Goal: Task Accomplishment & Management: Use online tool/utility

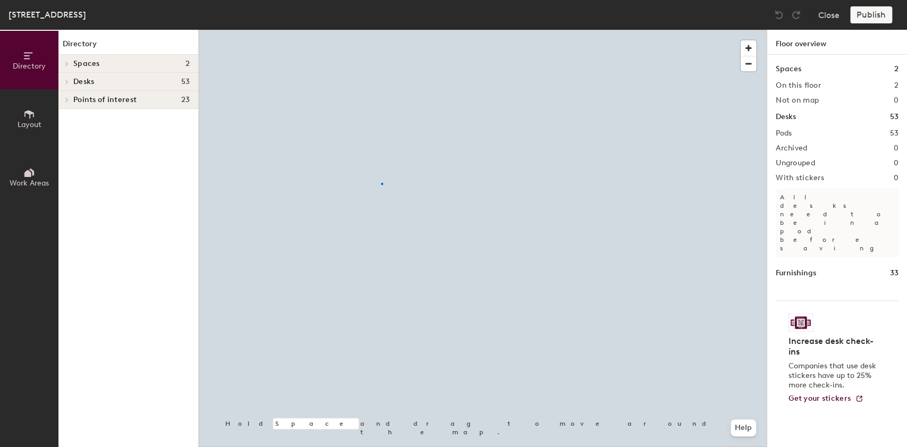
click at [381, 30] on div at bounding box center [483, 30] width 568 height 0
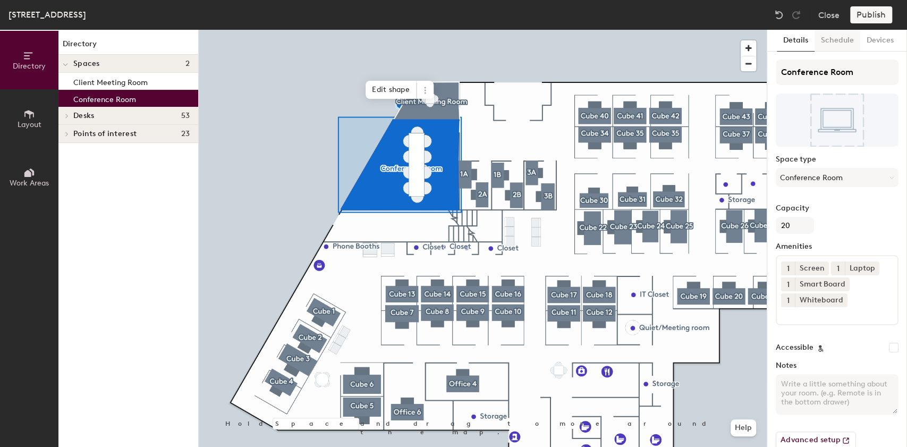
click at [832, 40] on button "Schedule" at bounding box center [837, 41] width 46 height 22
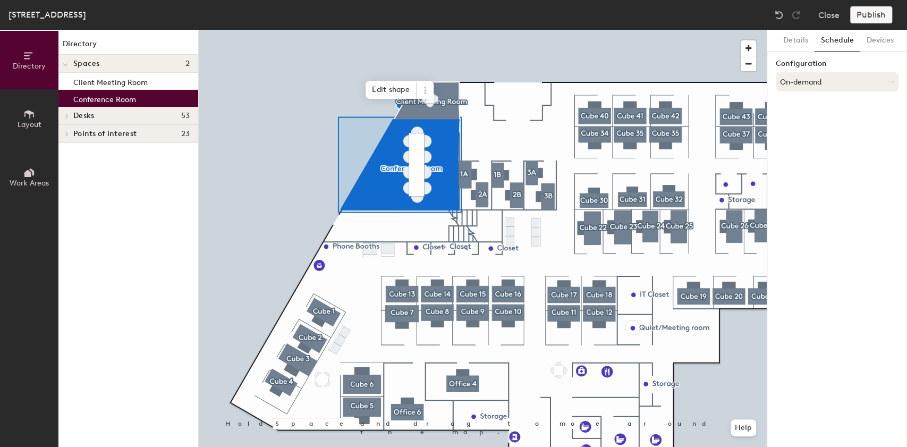
click at [819, 80] on button "On-demand" at bounding box center [837, 81] width 123 height 19
click at [800, 123] on div "Scheduled" at bounding box center [837, 124] width 122 height 16
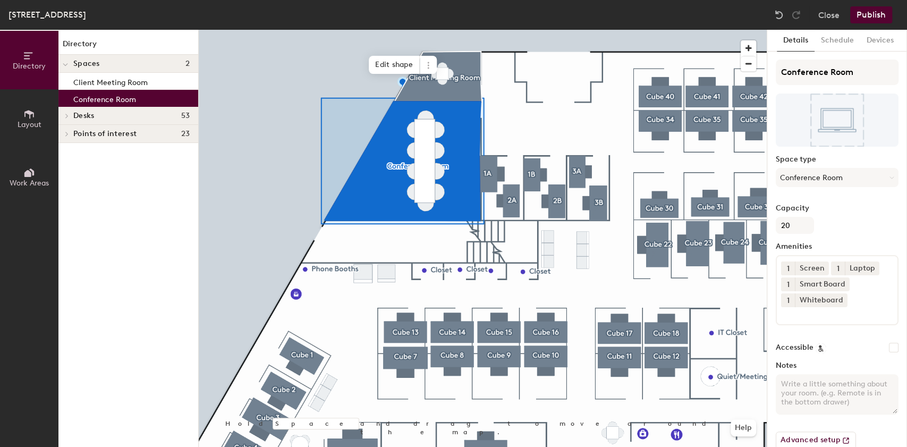
click at [25, 113] on icon at bounding box center [29, 114] width 12 height 12
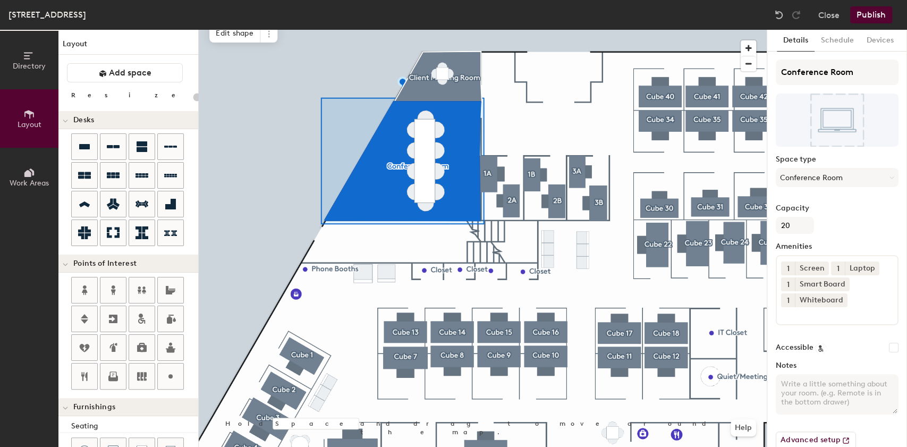
click at [197, 220] on div "Directory Layout Work Areas Layout Add space Resize Desks Points of Interest Fu…" at bounding box center [453, 238] width 907 height 417
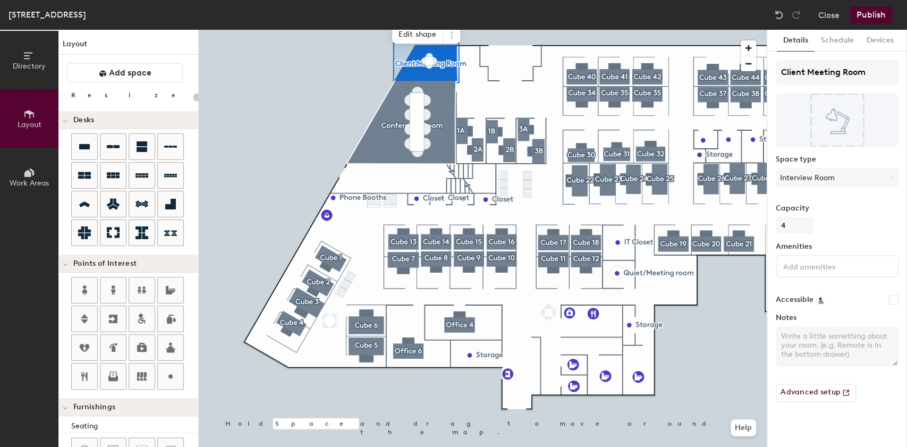
click at [788, 267] on input at bounding box center [829, 265] width 96 height 13
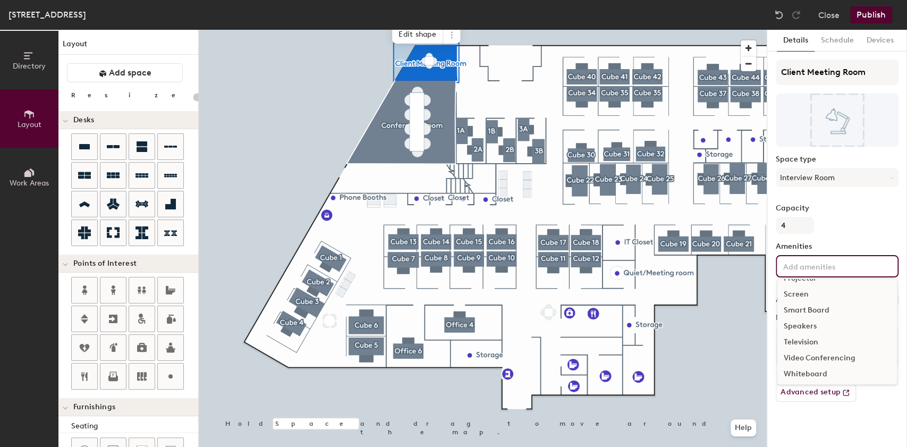
scroll to position [110, 0]
click at [794, 373] on div "Whiteboard" at bounding box center [837, 372] width 120 height 16
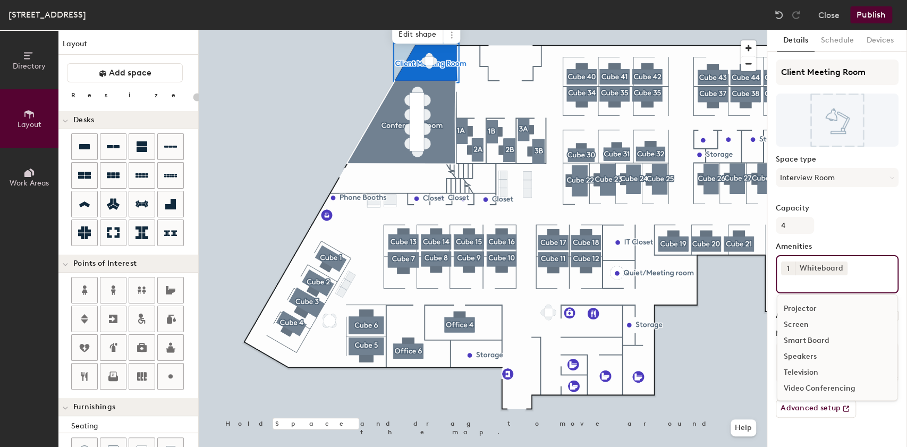
click at [797, 282] on input at bounding box center [829, 281] width 96 height 13
click at [795, 387] on div "Video Conferencing" at bounding box center [837, 388] width 120 height 16
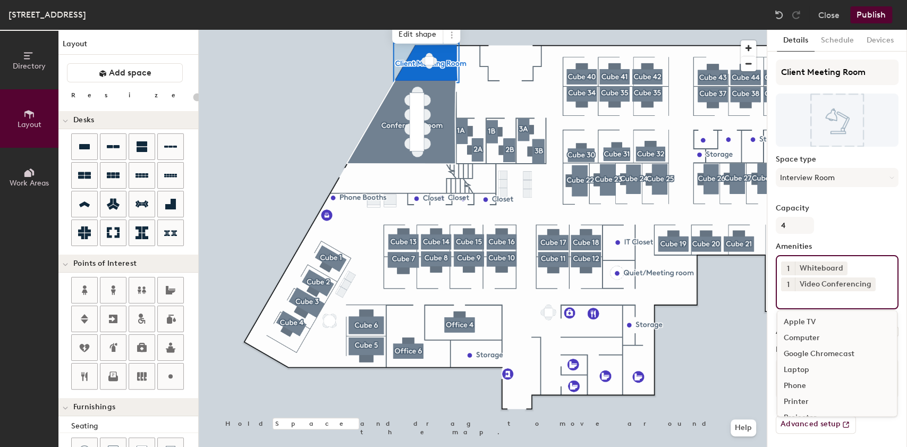
scroll to position [0, 0]
click at [870, 283] on icon at bounding box center [869, 283] width 7 height 7
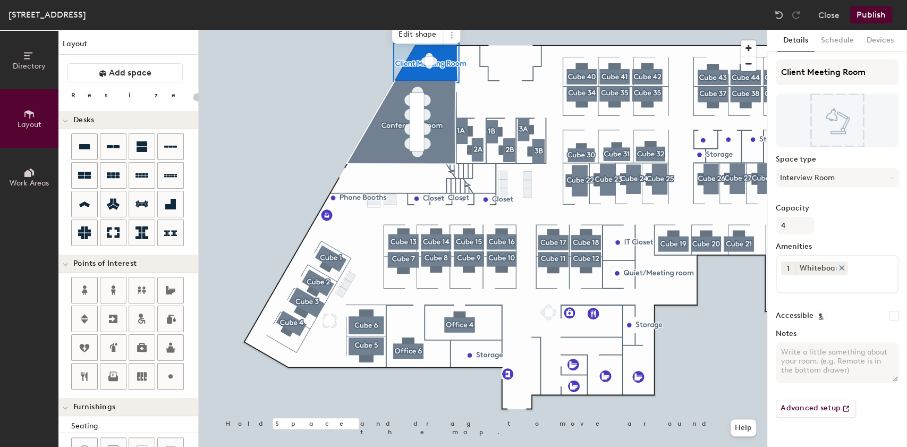
click at [838, 268] on icon at bounding box center [841, 267] width 7 height 7
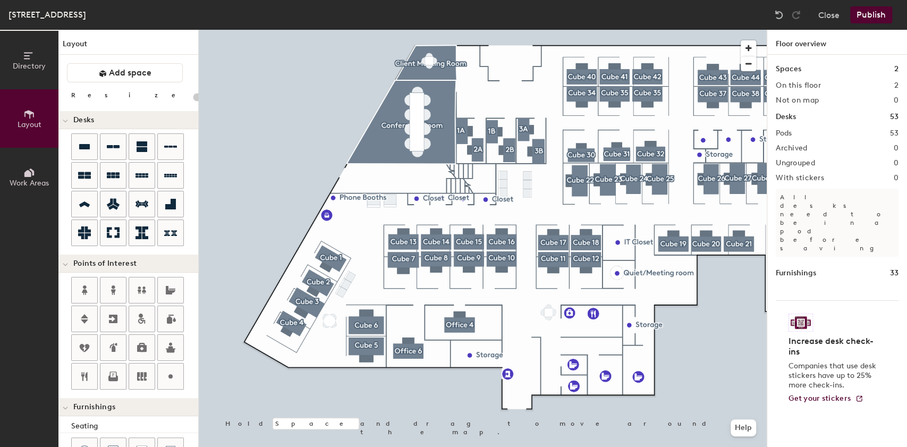
click at [370, 30] on div at bounding box center [483, 30] width 568 height 0
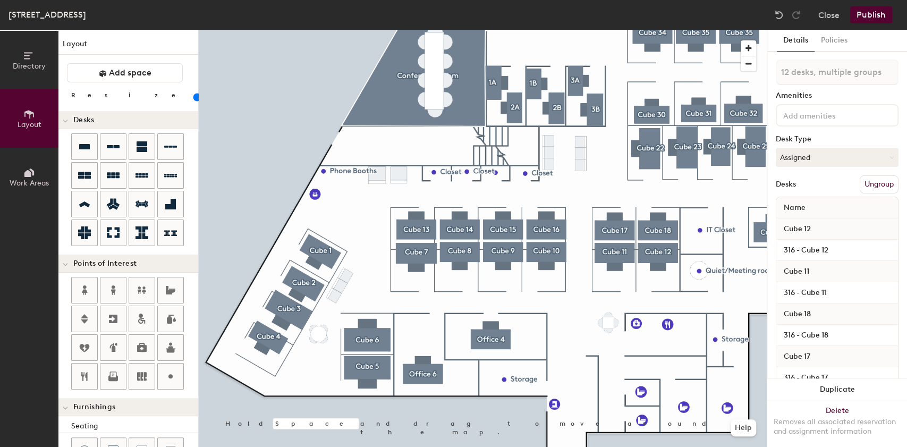
type input "20"
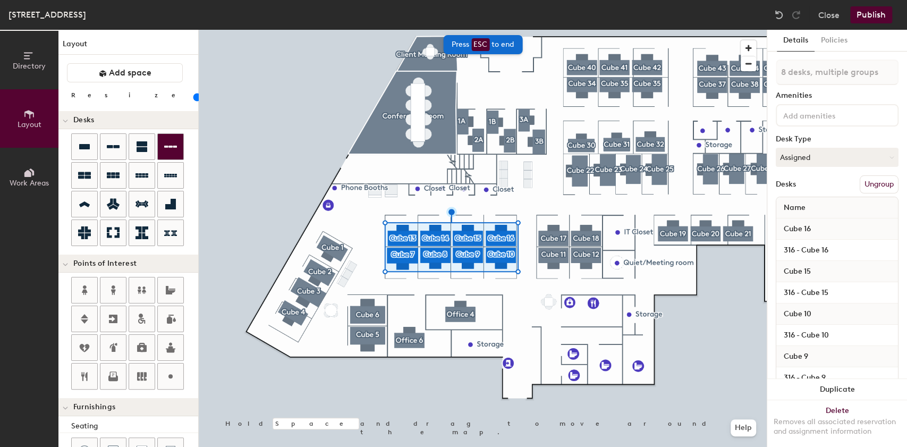
type input "20"
type input "8 desks"
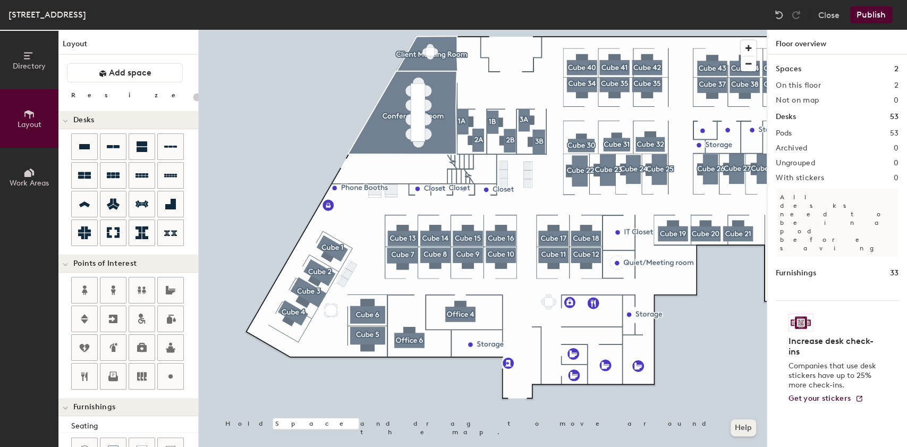
click at [745, 428] on button "Help" at bounding box center [742, 427] width 25 height 17
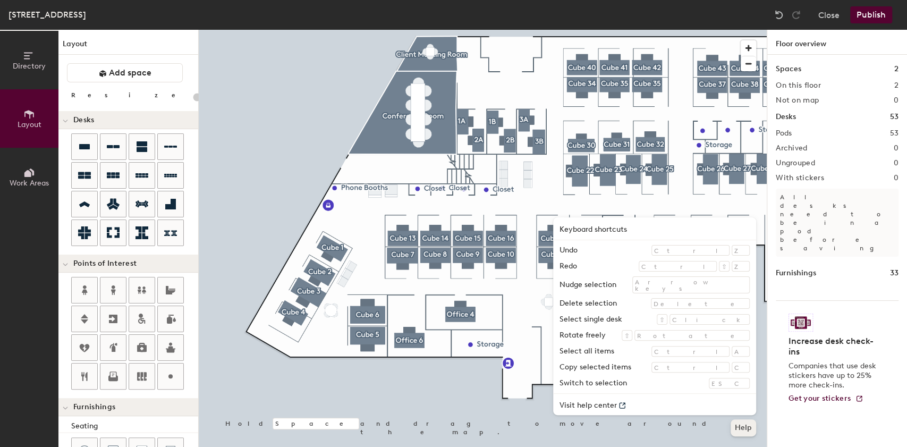
click at [744, 429] on button "Help" at bounding box center [742, 427] width 25 height 17
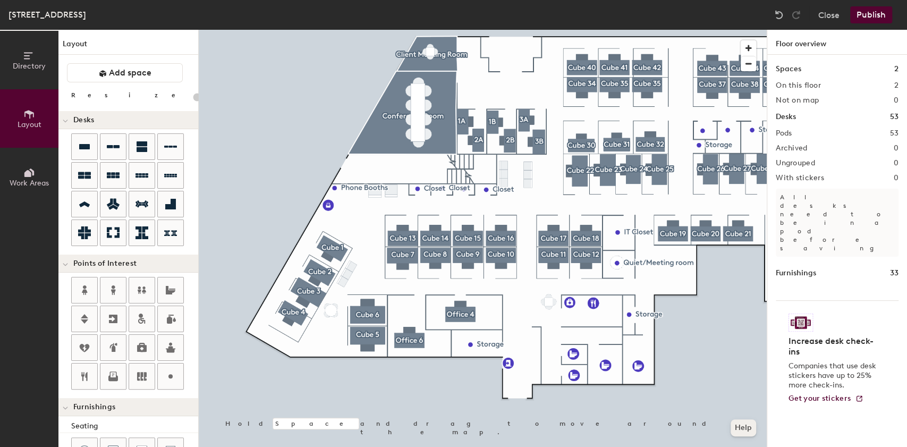
click at [745, 427] on button "Help" at bounding box center [742, 427] width 25 height 17
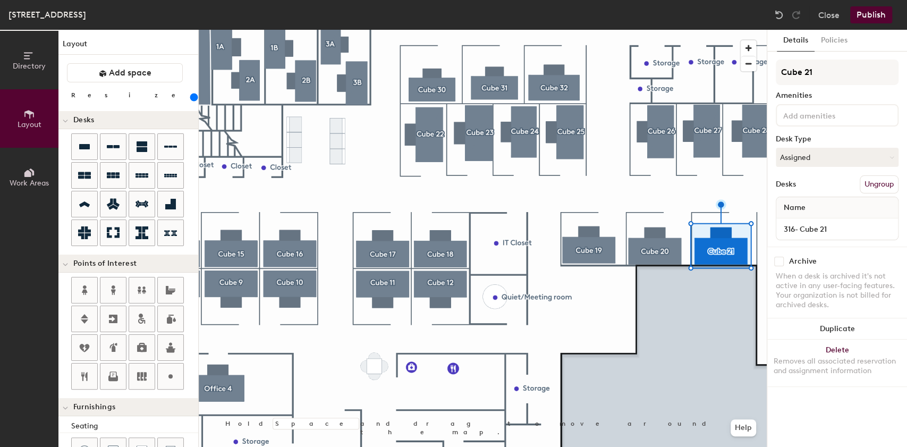
click at [662, 30] on div at bounding box center [483, 30] width 568 height 0
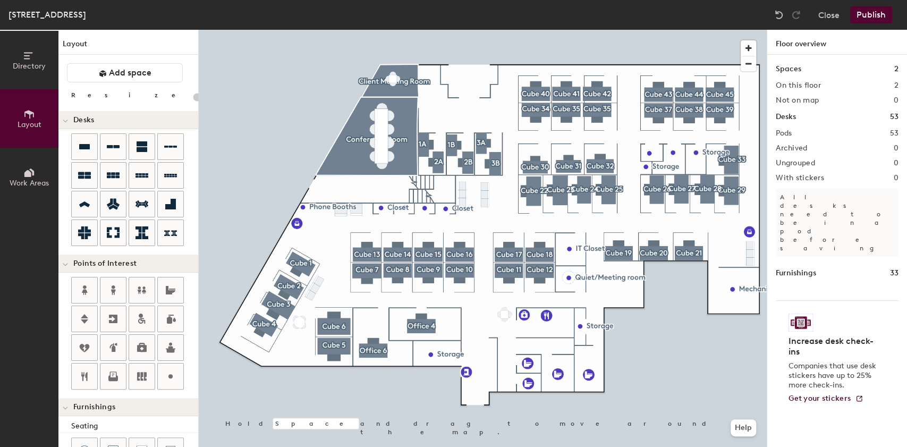
click at [857, 15] on button "Publish" at bounding box center [871, 14] width 42 height 17
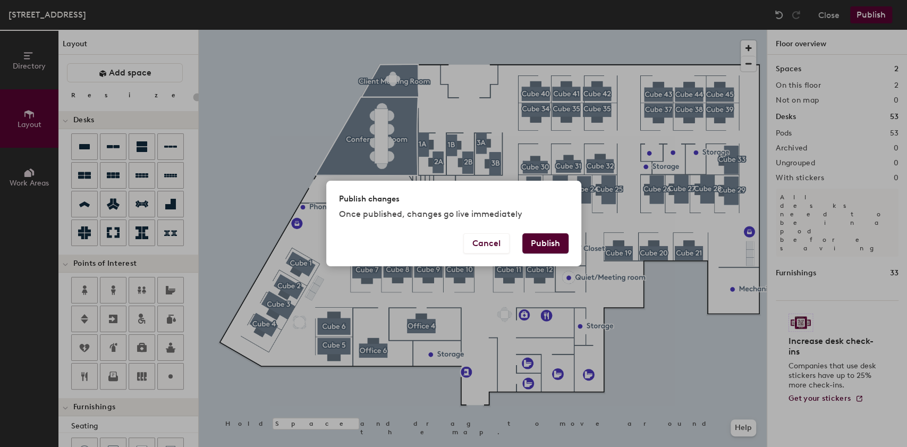
click at [557, 240] on button "Publish" at bounding box center [545, 243] width 46 height 20
type input "20"
